Goal: Task Accomplishment & Management: Manage account settings

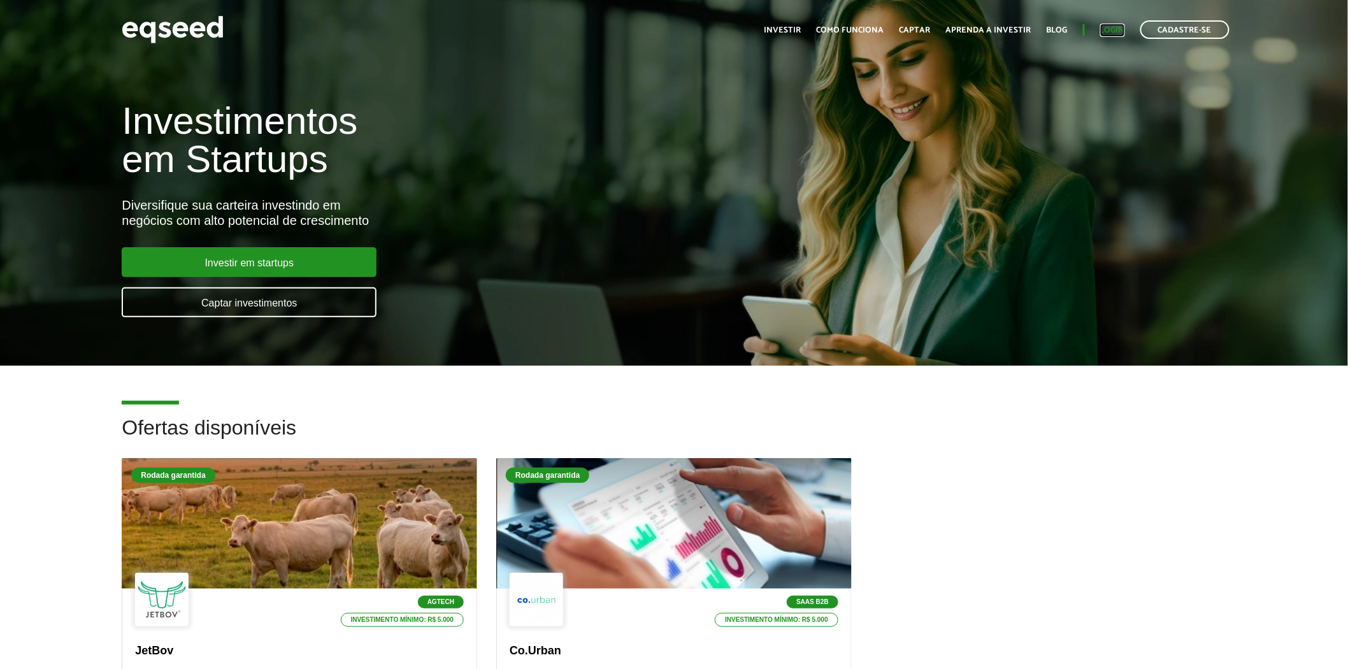
click at [1116, 31] on link "Login" at bounding box center [1113, 30] width 25 height 8
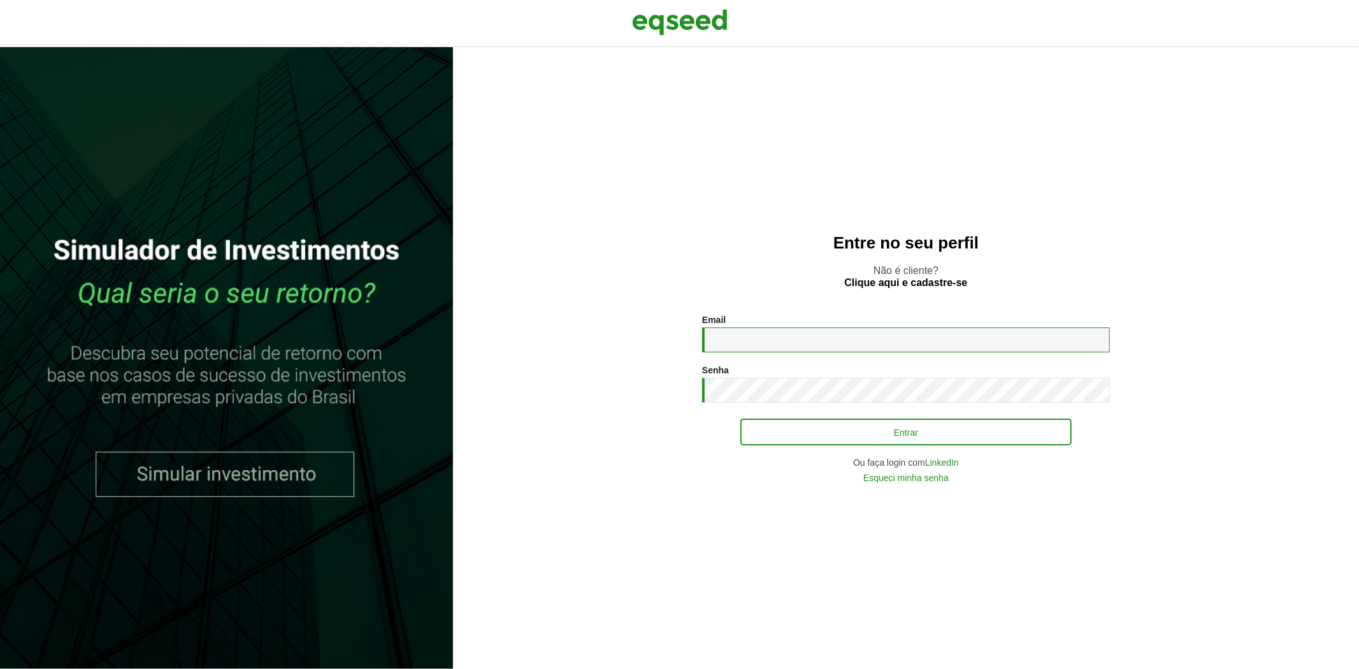
type input "**********"
click at [811, 436] on button "Entrar" at bounding box center [905, 432] width 331 height 24
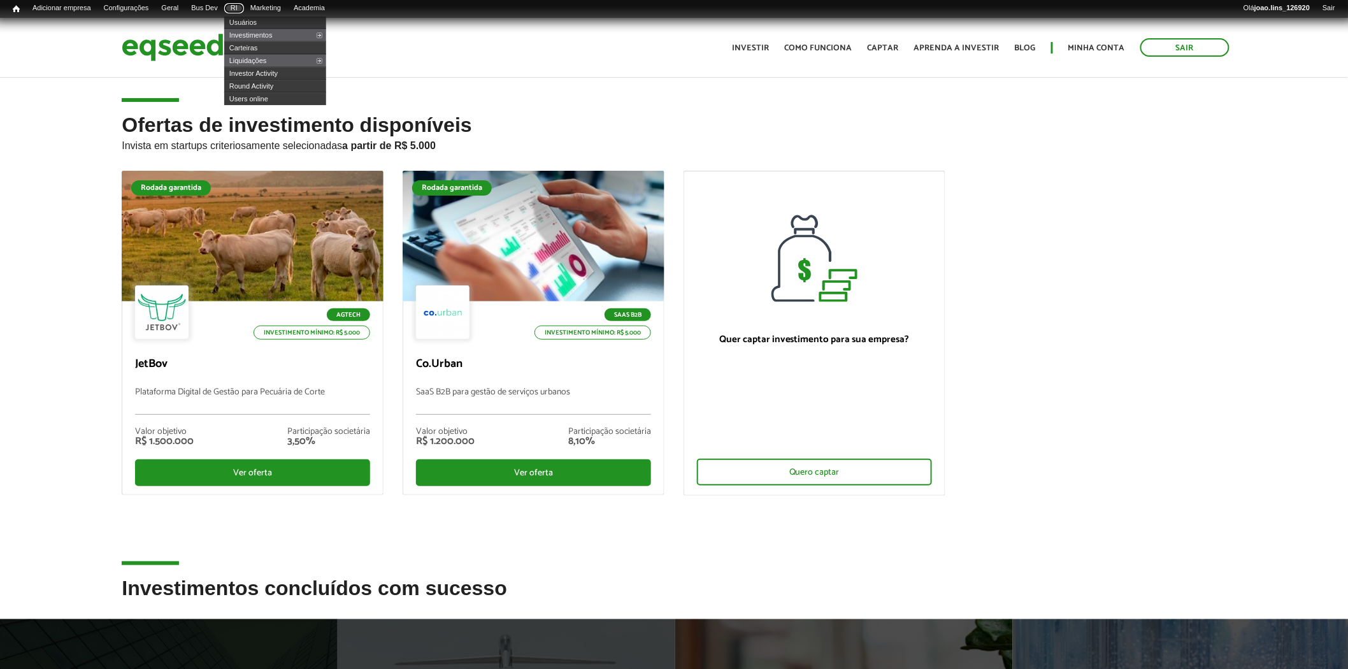
click at [244, 7] on link "RI" at bounding box center [234, 8] width 20 height 10
